Goal: Navigation & Orientation: Find specific page/section

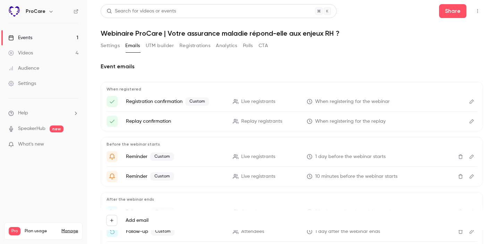
click at [53, 36] on link "Events 1" at bounding box center [43, 37] width 87 height 15
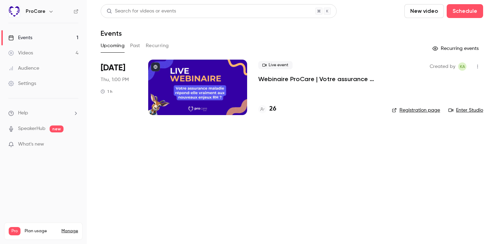
click at [413, 110] on link "Registration page" at bounding box center [416, 110] width 48 height 7
